Goal: Navigation & Orientation: Find specific page/section

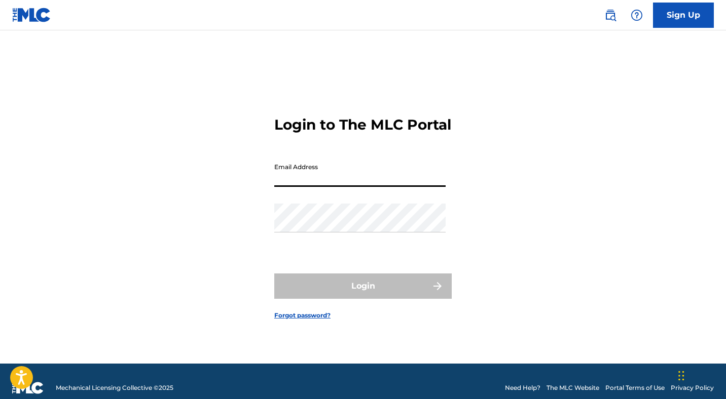
type input "[PERSON_NAME][EMAIL_ADDRESS][DOMAIN_NAME]"
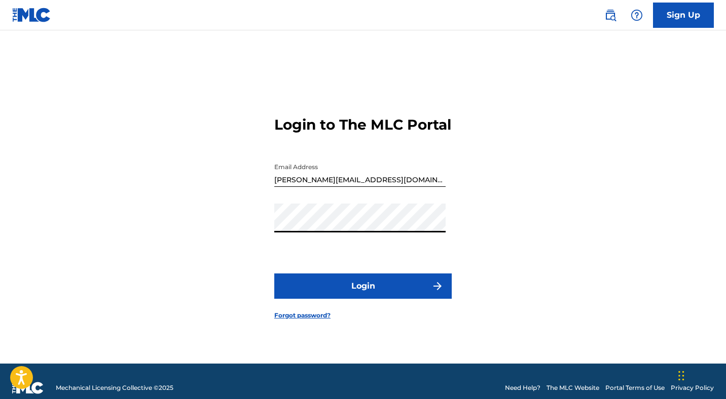
click at [358, 292] on button "Login" at bounding box center [362, 286] width 177 height 25
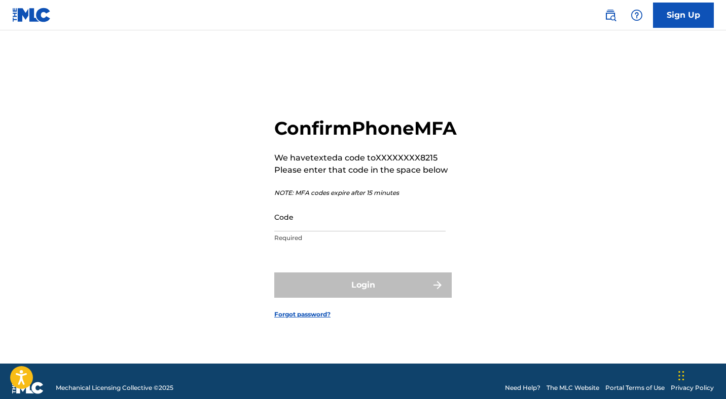
click at [326, 232] on input "Code" at bounding box center [359, 217] width 171 height 29
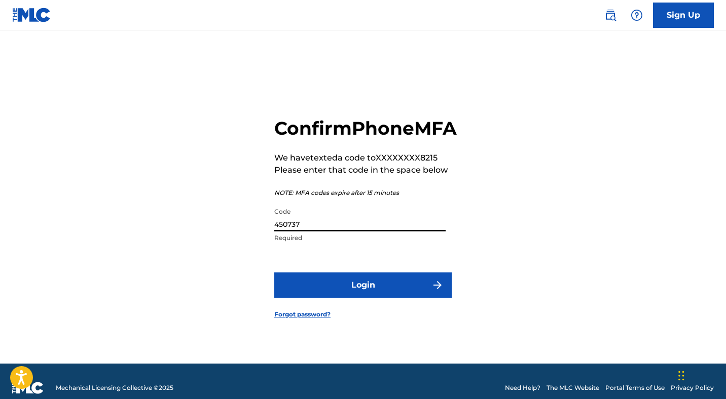
type input "450737"
click at [359, 294] on button "Login" at bounding box center [362, 285] width 177 height 25
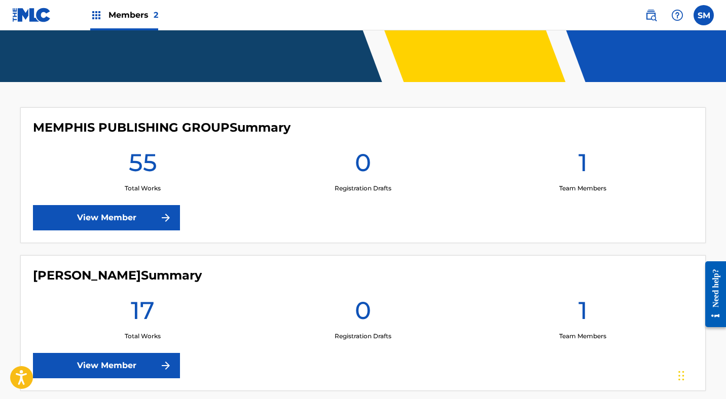
scroll to position [268, 0]
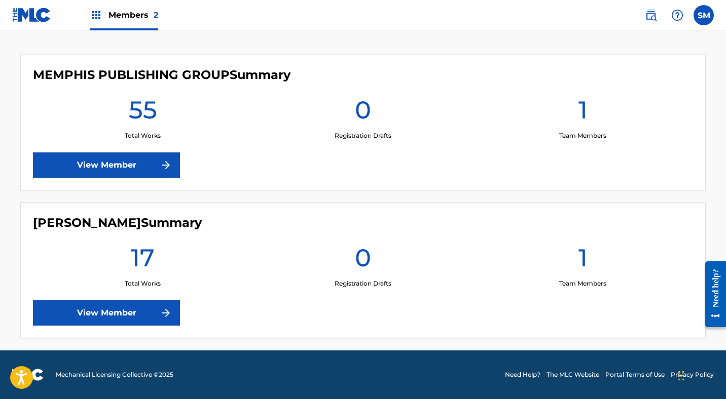
click at [359, 294] on div "[PERSON_NAME] Summary 17 Total Works 0 Registration Drafts 1 Team Members View …" at bounding box center [362, 271] width 685 height 136
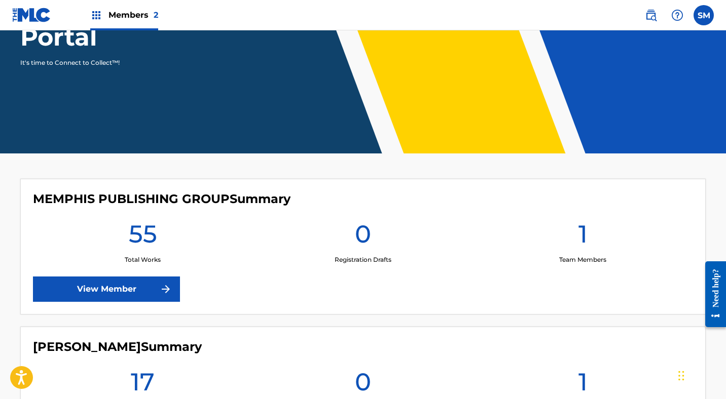
scroll to position [124, 0]
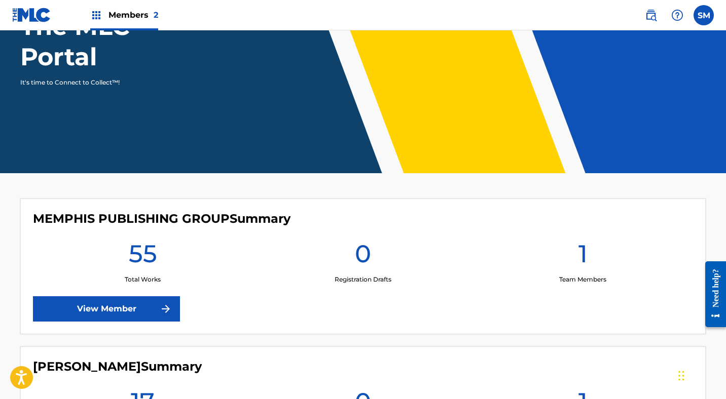
click at [114, 312] on link "View Member" at bounding box center [106, 308] width 147 height 25
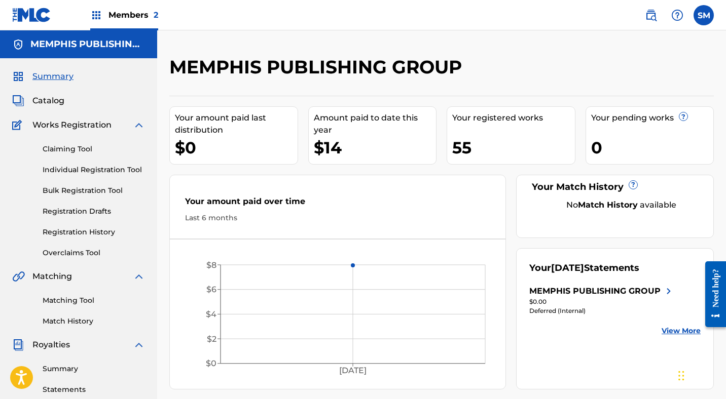
click at [50, 98] on span "Catalog" at bounding box center [48, 101] width 32 height 12
